Goal: Information Seeking & Learning: Learn about a topic

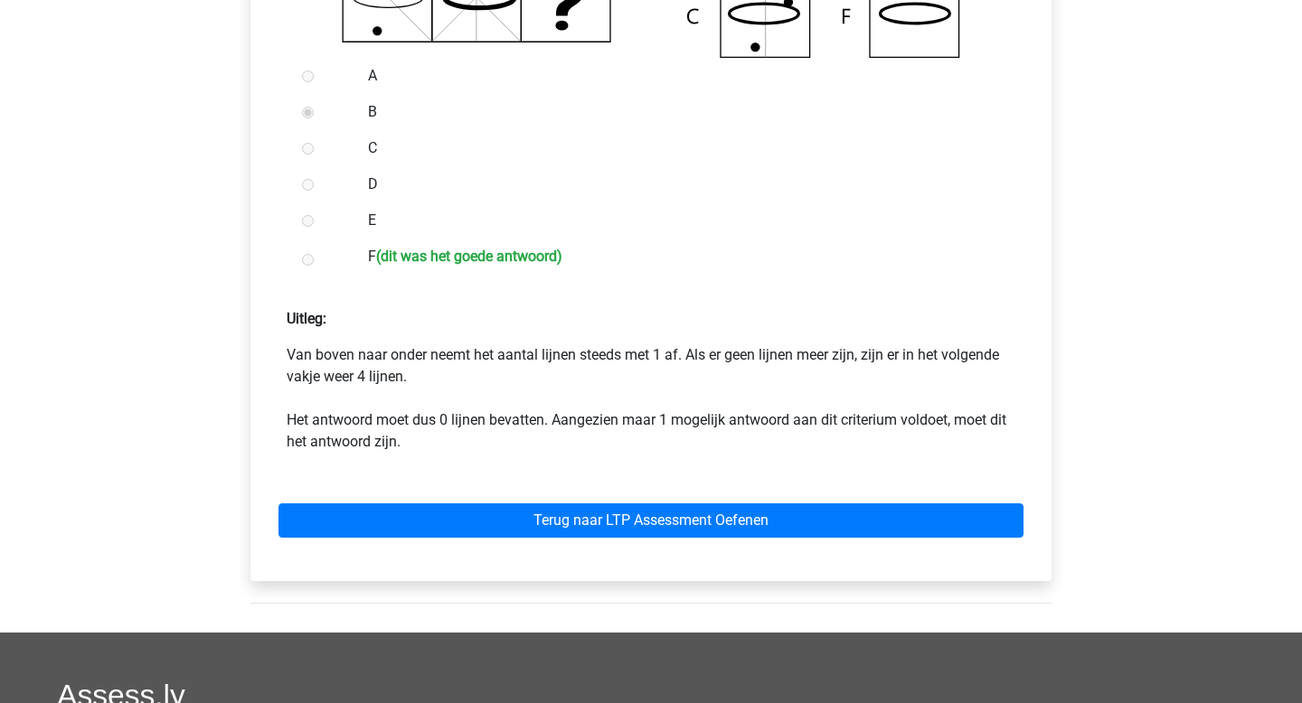
scroll to position [731, 0]
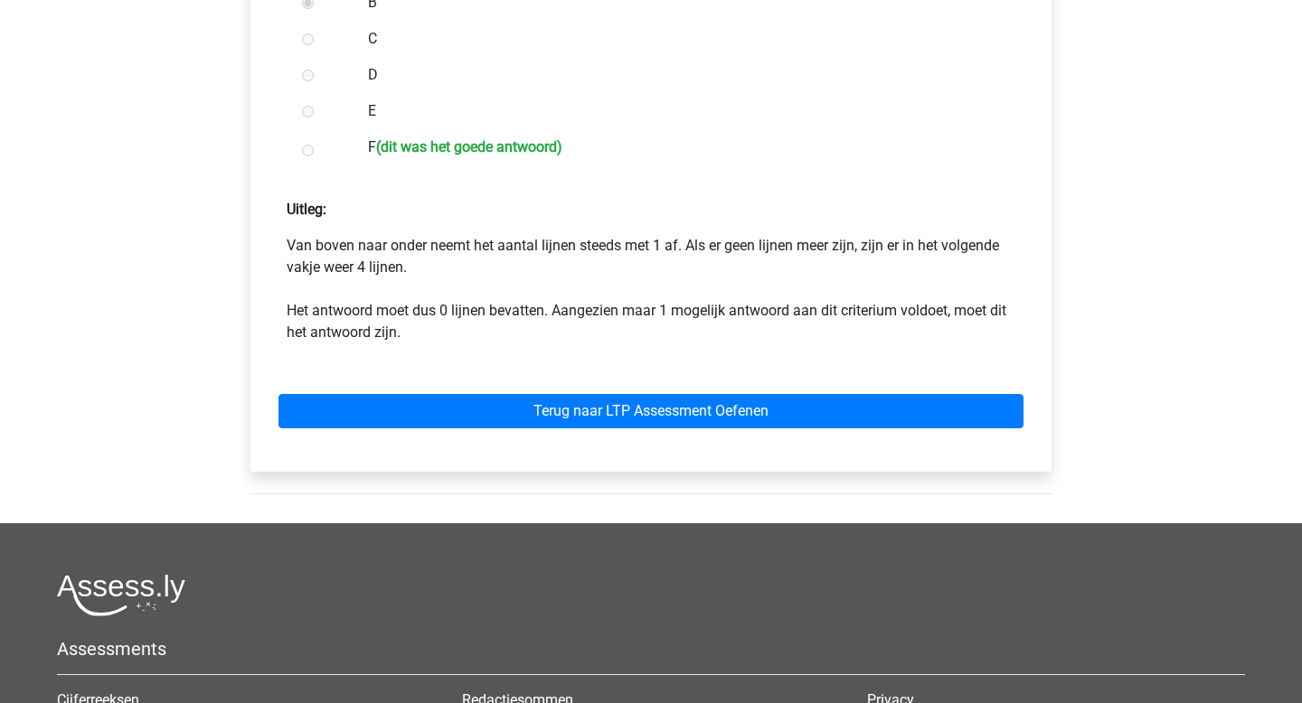
click at [537, 435] on div "Terug naar LTP Assessment Oefenen" at bounding box center [651, 407] width 772 height 99
click at [537, 428] on div "Terug naar LTP Assessment Oefenen" at bounding box center [651, 407] width 772 height 99
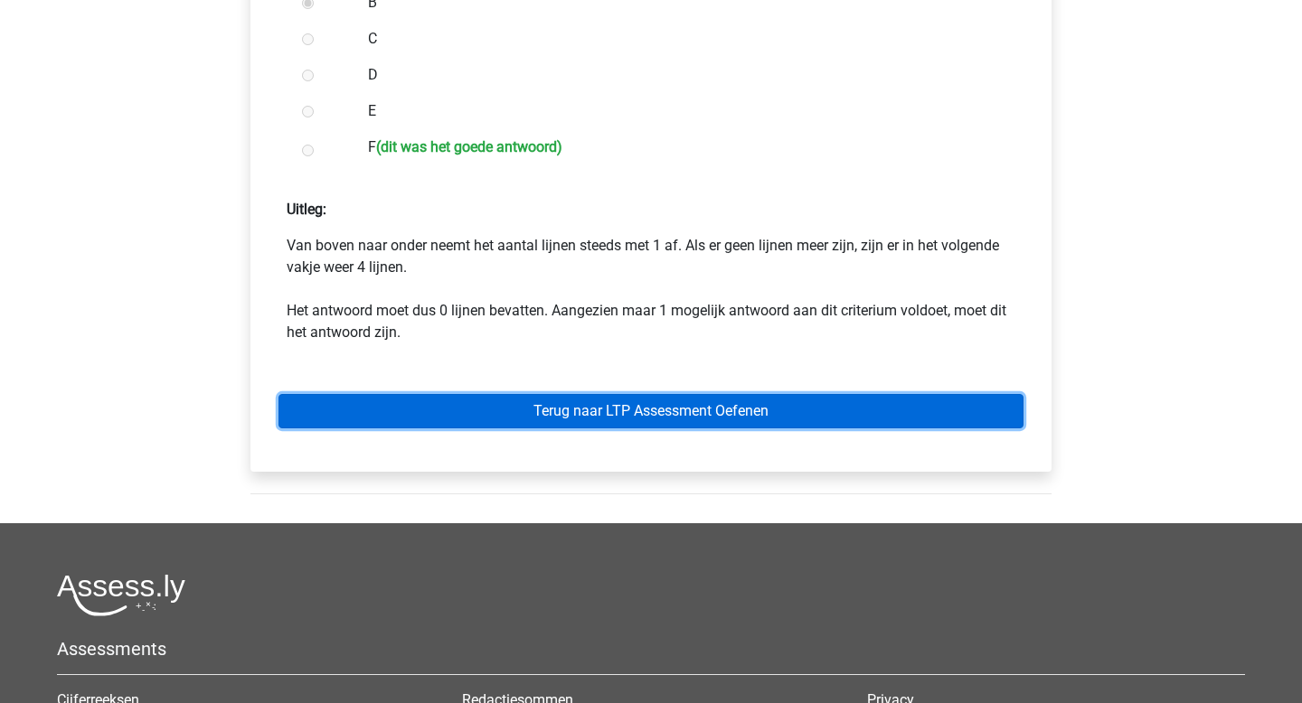
click at [539, 410] on link "Terug naar LTP Assessment Oefenen" at bounding box center [650, 411] width 745 height 34
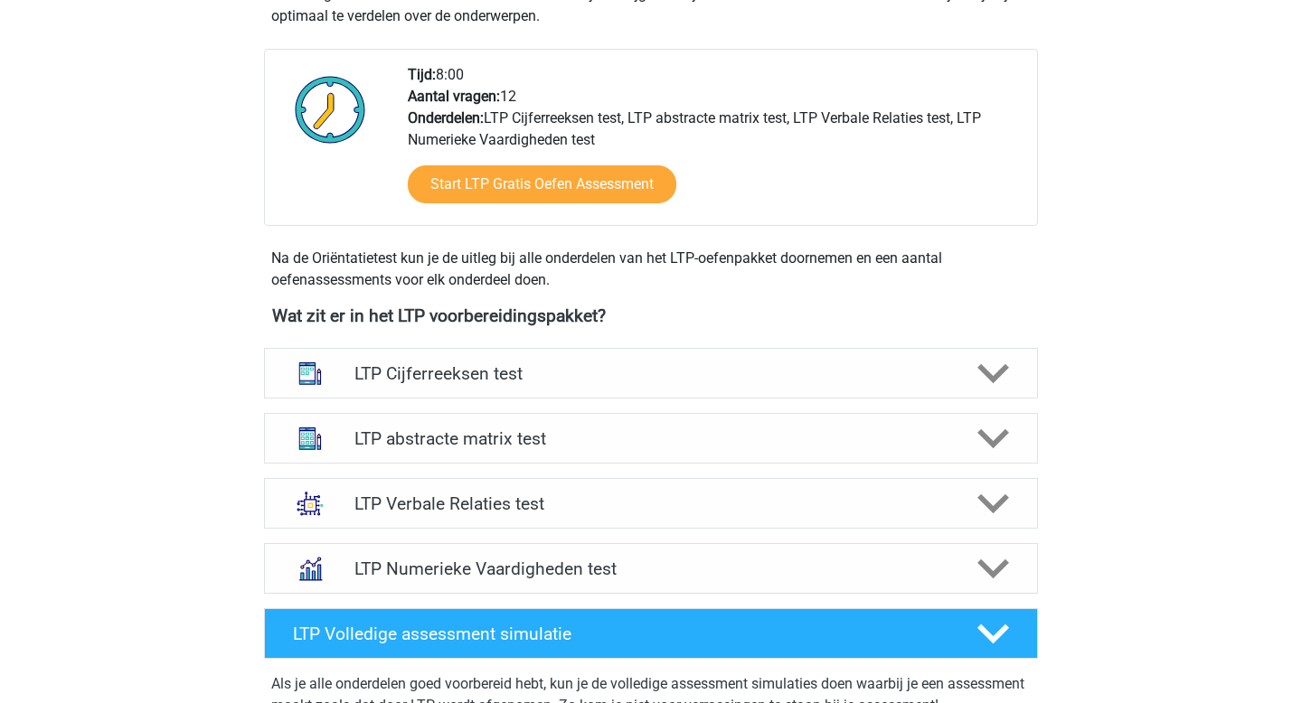
scroll to position [730, 0]
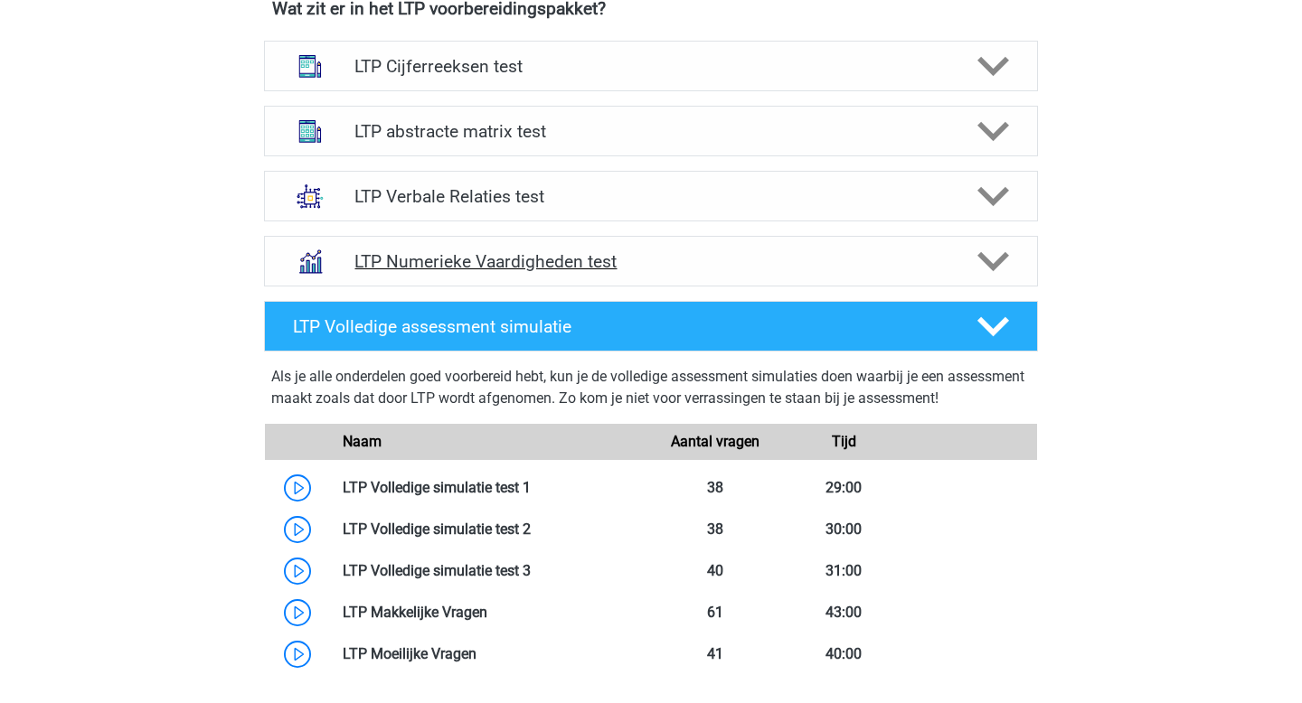
click at [513, 251] on h4 "LTP Numerieke Vaardigheden test" at bounding box center [650, 261] width 592 height 21
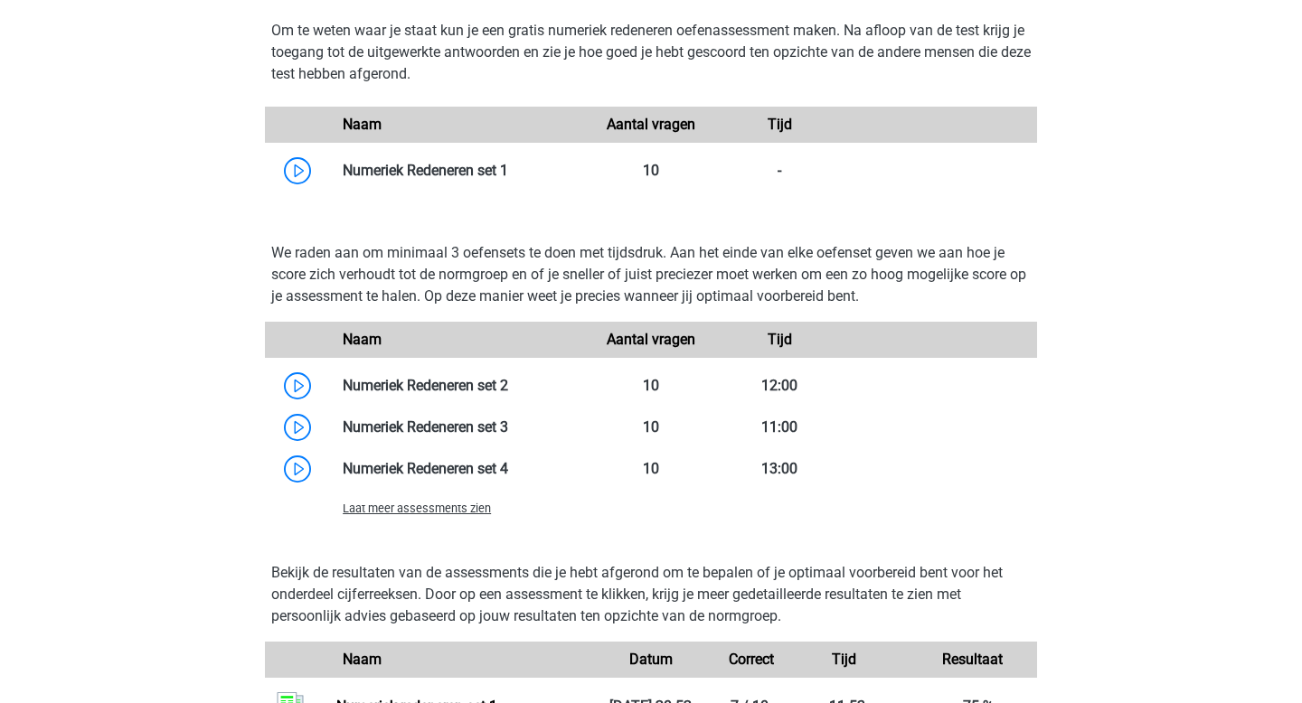
scroll to position [1113, 0]
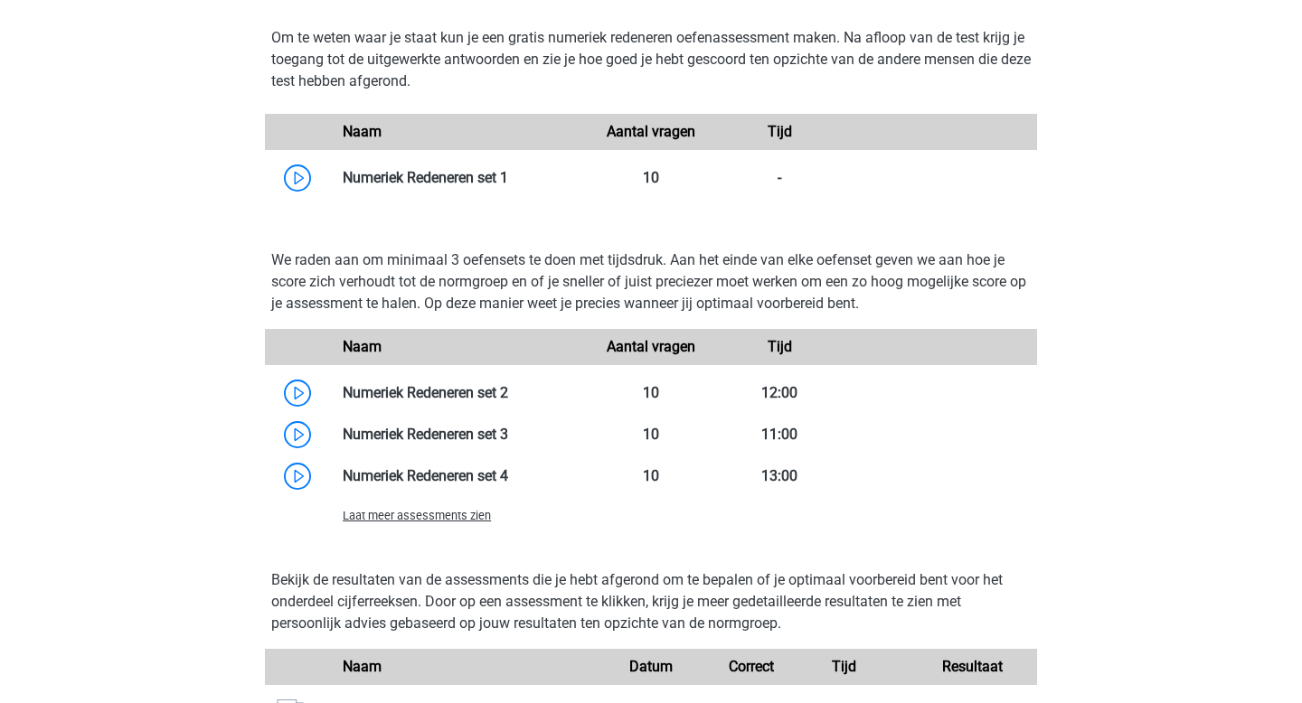
click at [402, 519] on span "Laat meer assessments zien" at bounding box center [417, 516] width 148 height 14
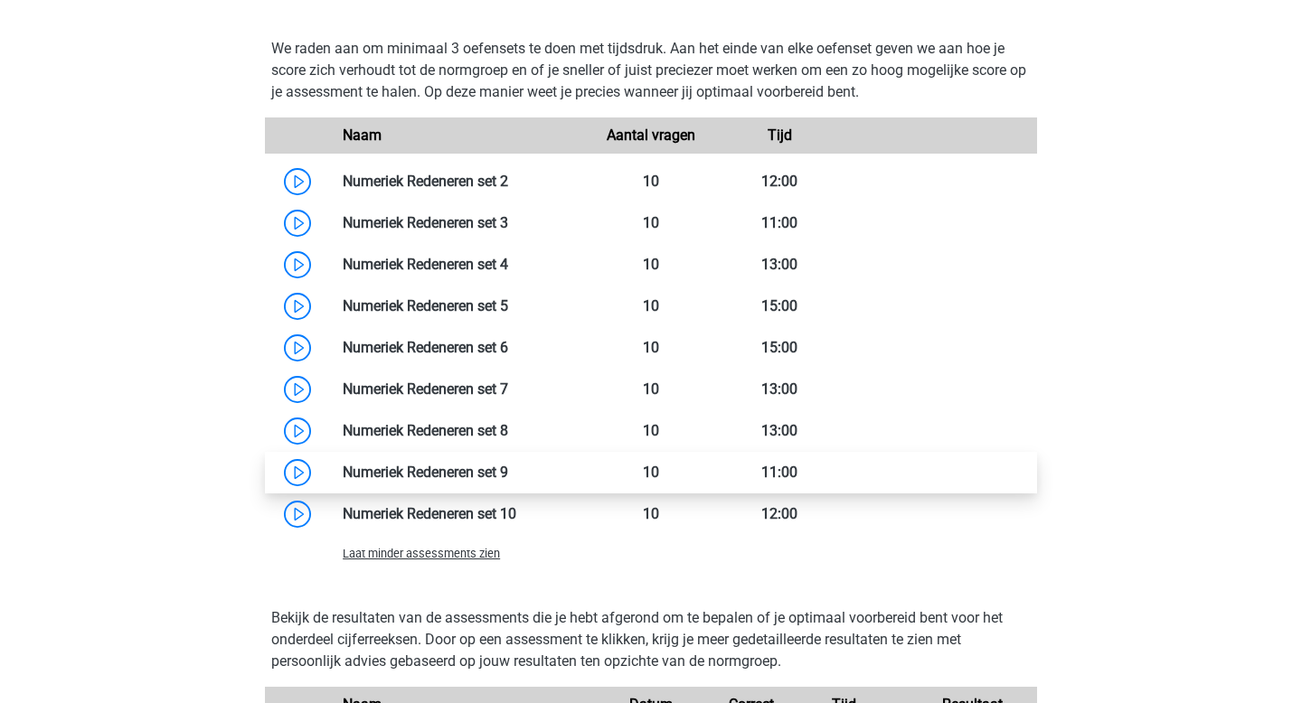
scroll to position [1339, 0]
